Goal: Check status

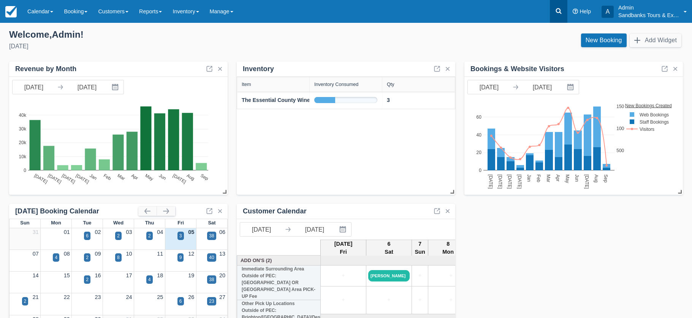
click at [557, 12] on icon at bounding box center [559, 11] width 8 height 8
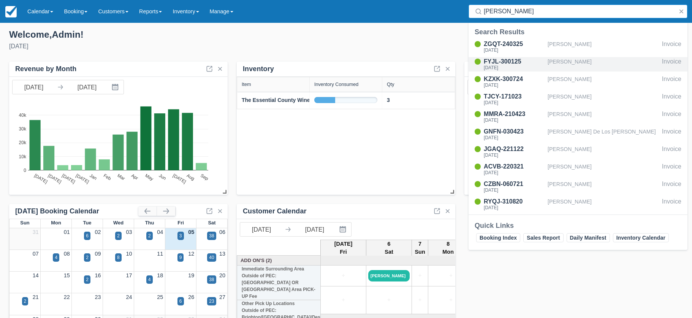
type input "danielle"
click at [507, 62] on div "FYJL-300125" at bounding box center [514, 61] width 61 height 9
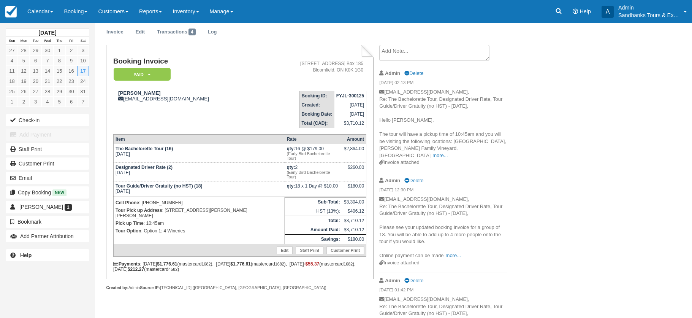
scroll to position [38, 0]
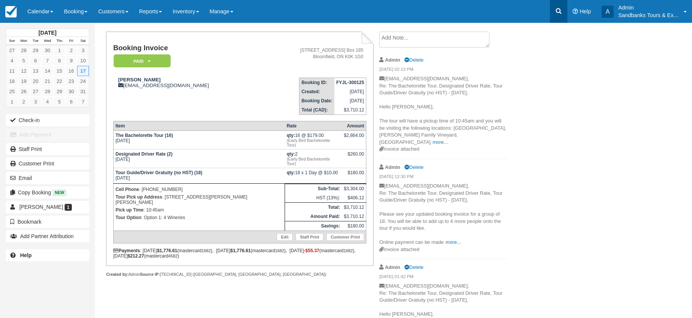
click at [558, 9] on icon at bounding box center [559, 11] width 8 height 8
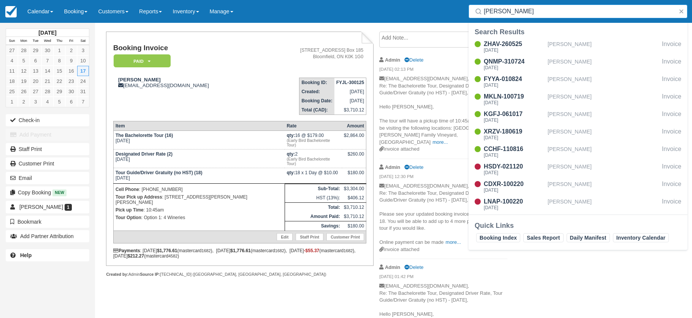
type input "[PERSON_NAME]"
click at [502, 62] on div "QNMP-310724" at bounding box center [514, 61] width 61 height 9
